Goal: Information Seeking & Learning: Learn about a topic

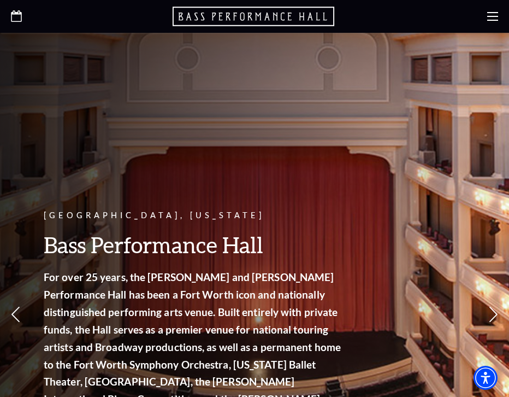
click at [493, 14] on icon at bounding box center [492, 16] width 11 height 11
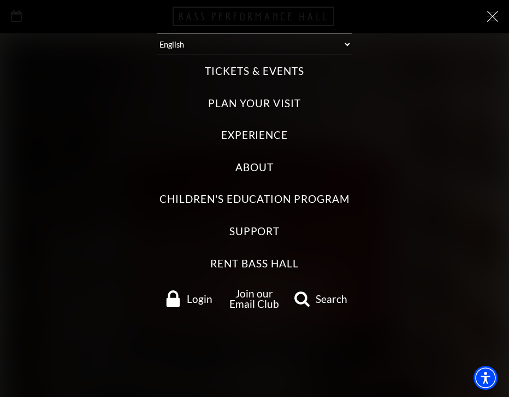
scroll to position [23, 0]
click at [245, 167] on label "About" at bounding box center [254, 167] width 38 height 15
click at [0, 0] on input "About" at bounding box center [0, 0] width 0 height 0
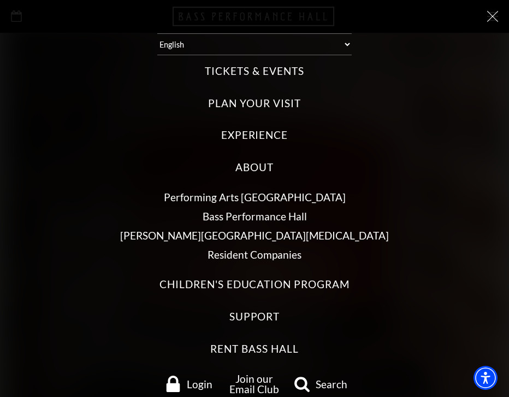
click at [243, 218] on link "Bass Performance Hall" at bounding box center [255, 216] width 104 height 13
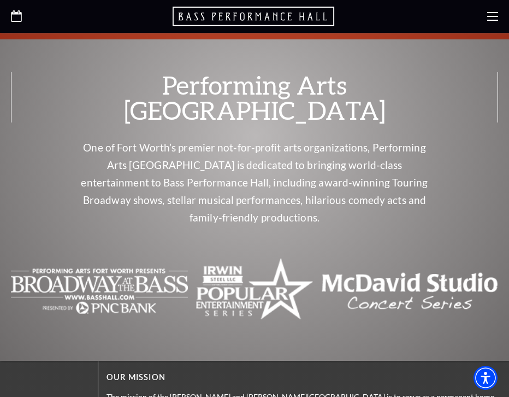
scroll to position [2259, 0]
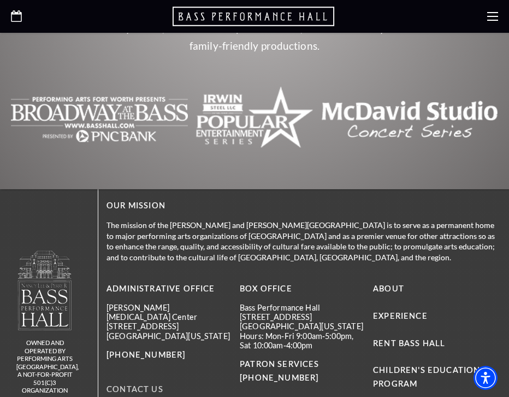
click at [152, 384] on link "Contact Us" at bounding box center [135, 388] width 57 height 9
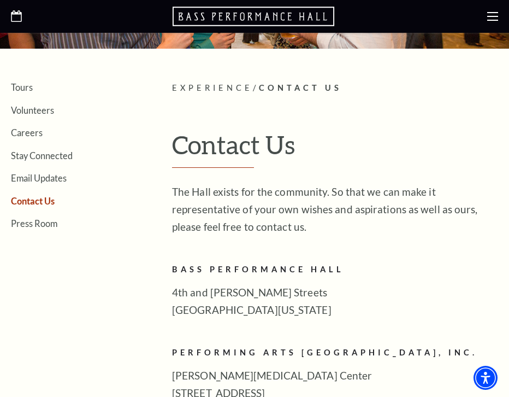
scroll to position [177, 0]
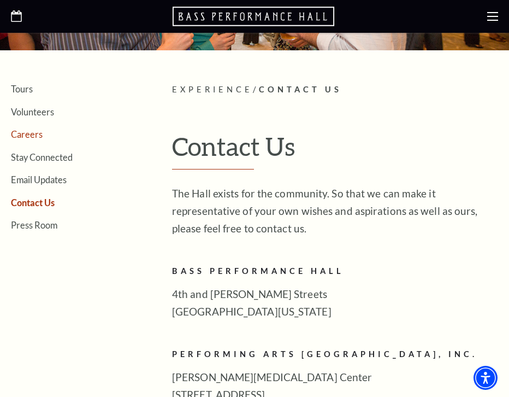
click at [28, 135] on link "Careers" at bounding box center [27, 134] width 32 height 10
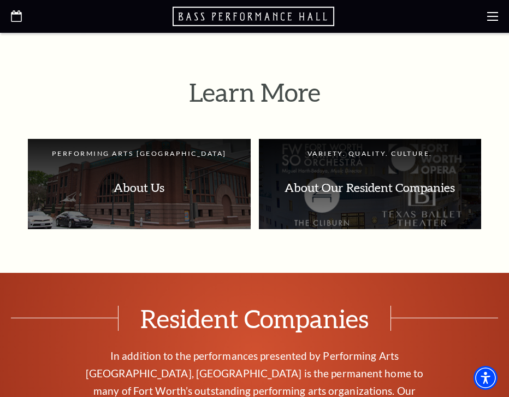
scroll to position [1195, 0]
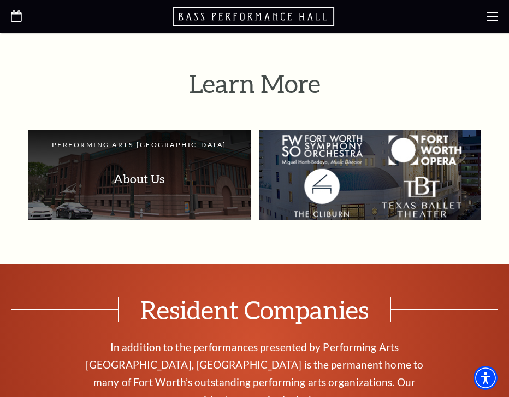
click at [343, 162] on p "About Our Resident Companies" at bounding box center [370, 179] width 201 height 34
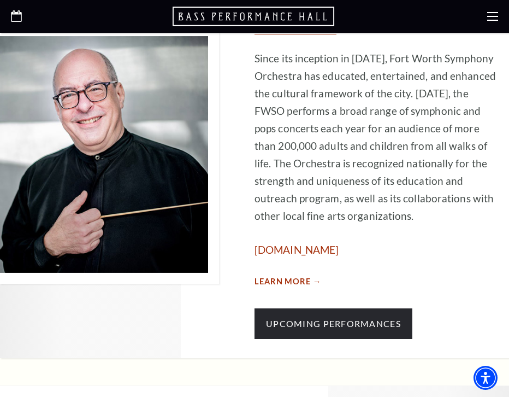
scroll to position [570, 0]
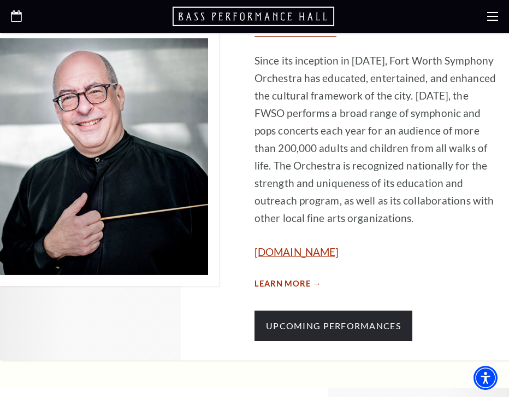
click at [329, 245] on link "www.fwsymphony.org" at bounding box center [297, 251] width 84 height 13
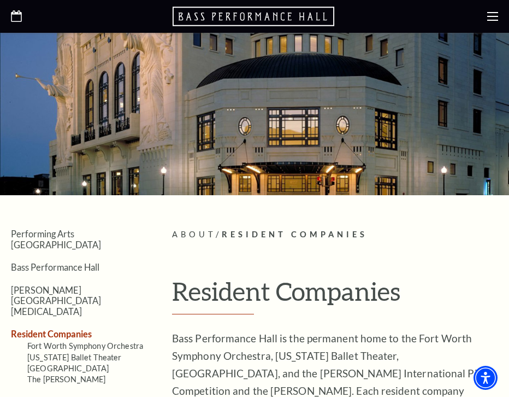
scroll to position [58, 0]
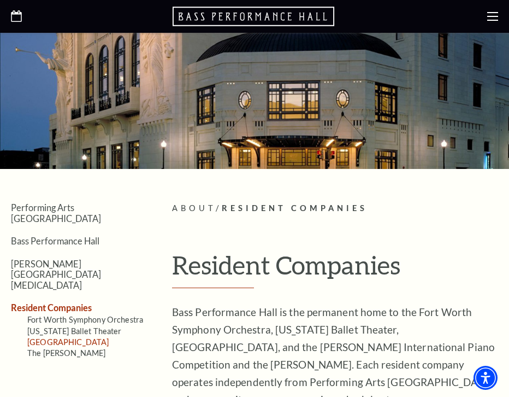
click at [49, 337] on link "[GEOGRAPHIC_DATA]" at bounding box center [67, 341] width 81 height 9
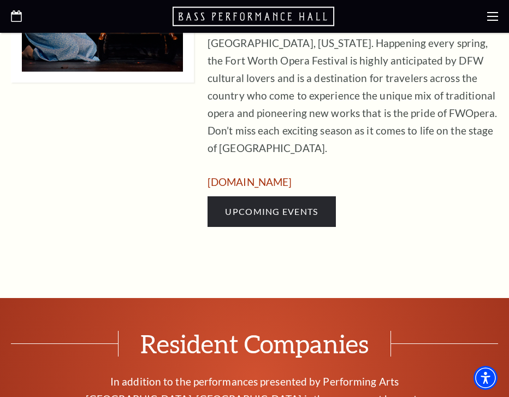
scroll to position [777, 0]
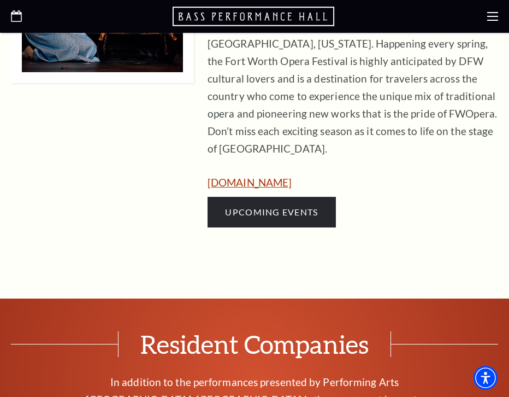
click at [259, 176] on link "[DOMAIN_NAME]" at bounding box center [250, 182] width 84 height 13
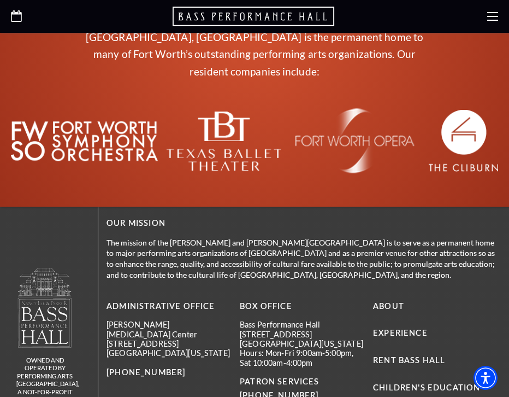
scroll to position [1274, 0]
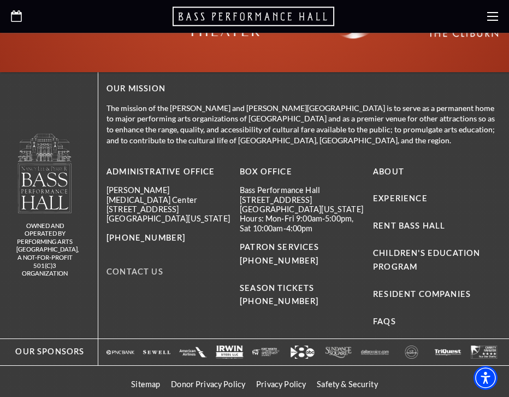
click at [145, 267] on link "Contact Us" at bounding box center [135, 271] width 57 height 9
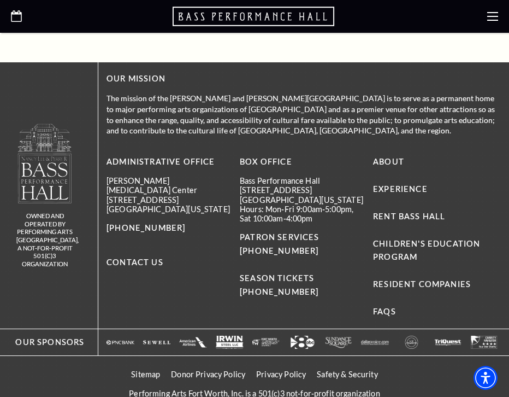
scroll to position [932, 0]
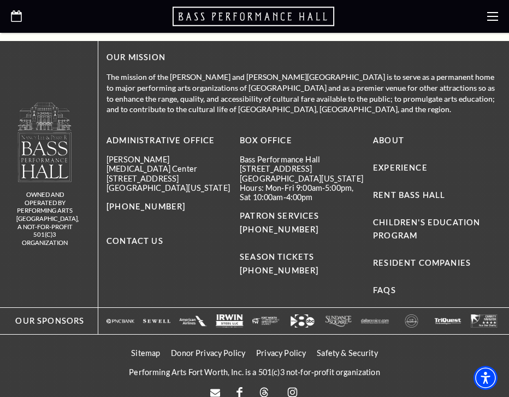
click at [386, 216] on li "Children's Education Program" at bounding box center [435, 229] width 125 height 27
click at [388, 217] on link "Children's Education Program" at bounding box center [426, 228] width 107 height 23
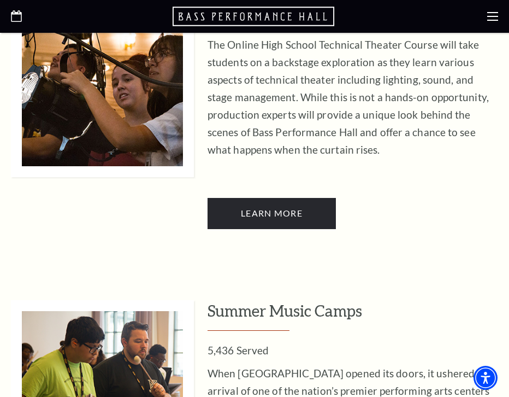
scroll to position [1751, 0]
